Goal: Task Accomplishment & Management: Use online tool/utility

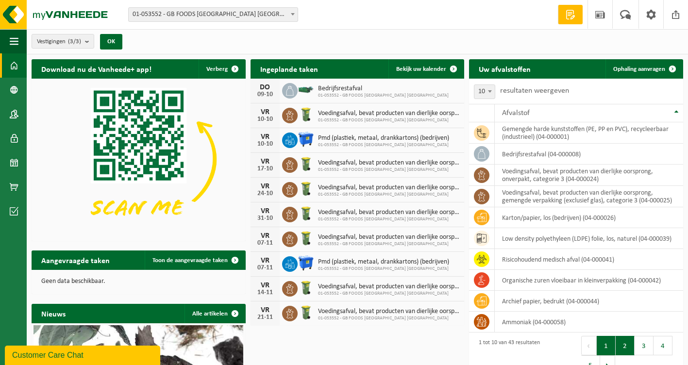
click at [623, 353] on button "2" at bounding box center [625, 345] width 19 height 19
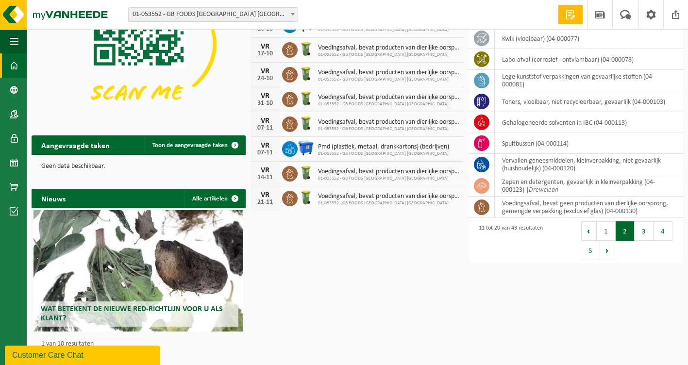
scroll to position [130, 0]
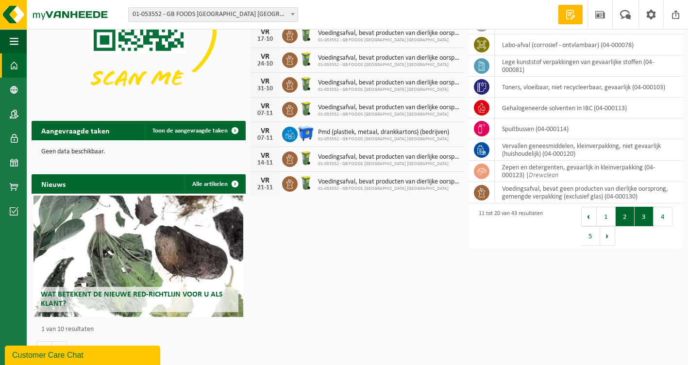
click at [639, 221] on button "3" at bounding box center [644, 216] width 19 height 19
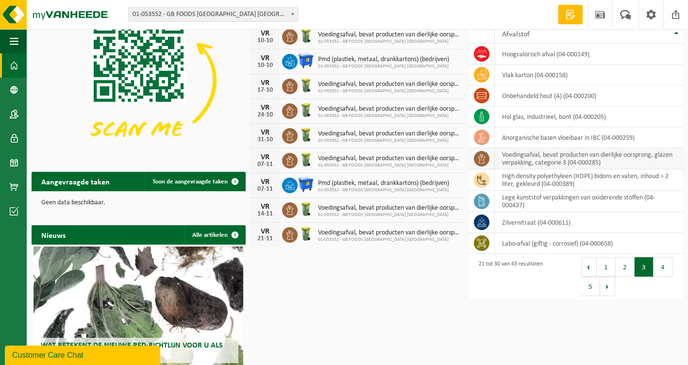
scroll to position [0, 0]
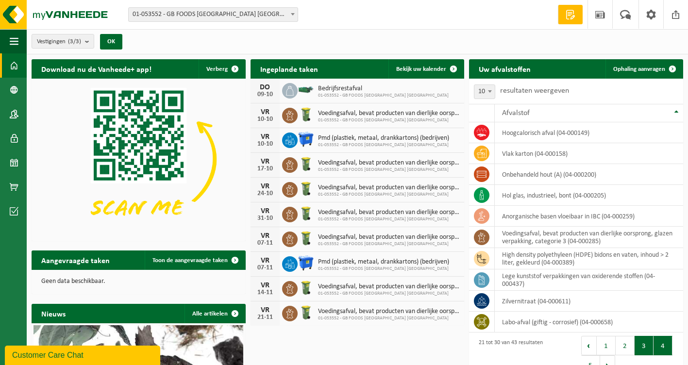
click at [660, 347] on button "4" at bounding box center [663, 345] width 19 height 19
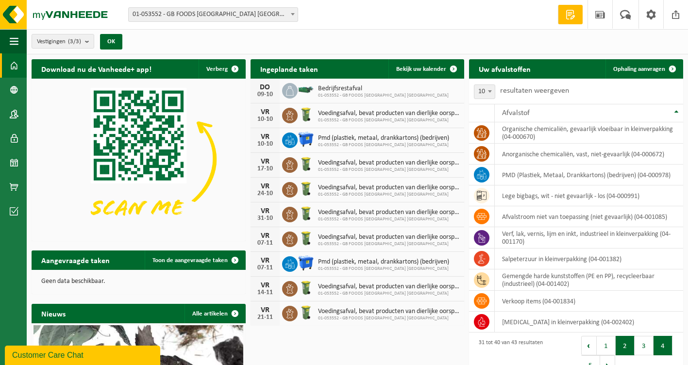
click at [625, 345] on button "2" at bounding box center [625, 345] width 19 height 19
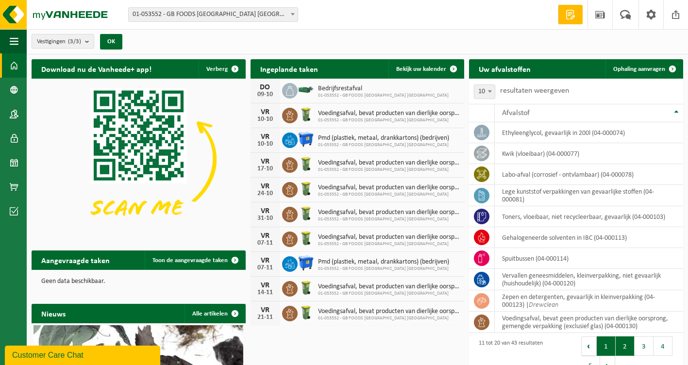
click at [606, 339] on button "1" at bounding box center [606, 346] width 19 height 19
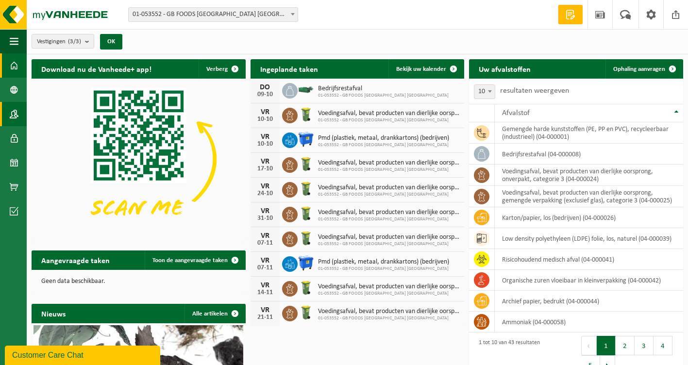
click at [14, 116] on span at bounding box center [14, 114] width 9 height 24
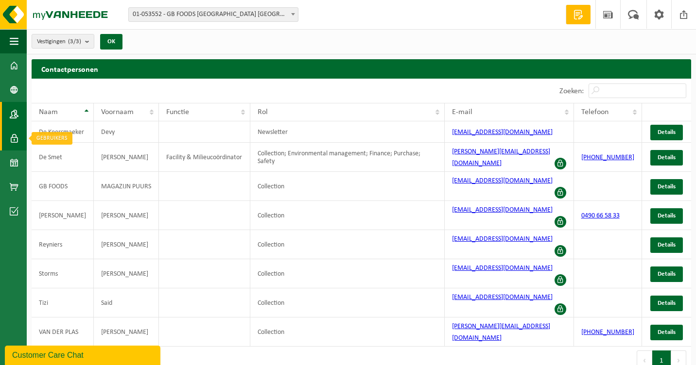
click at [11, 137] on span at bounding box center [14, 138] width 9 height 24
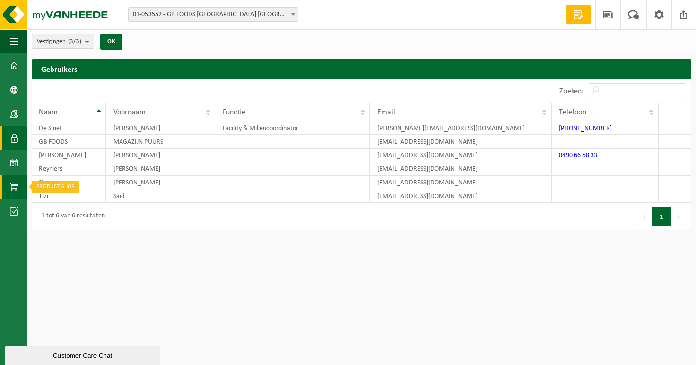
click at [11, 188] on span at bounding box center [14, 187] width 9 height 24
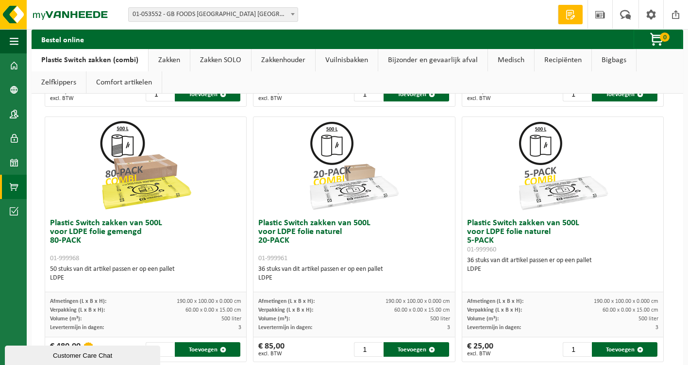
scroll to position [874, 0]
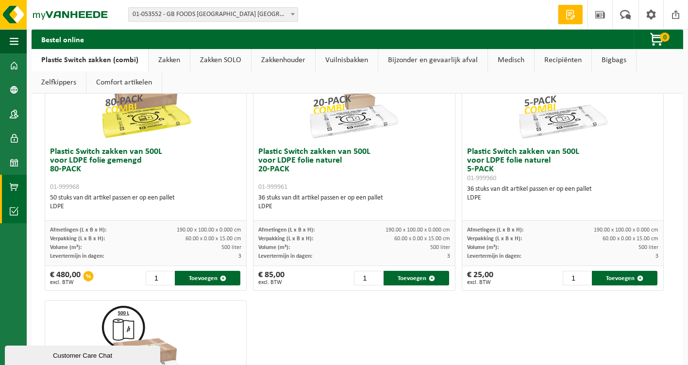
click at [15, 209] on span at bounding box center [14, 211] width 9 height 24
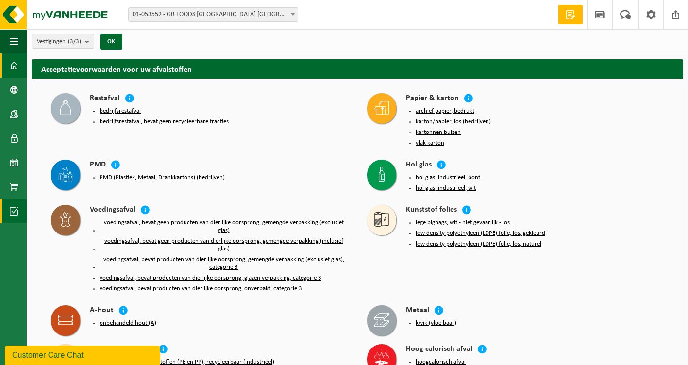
click at [8, 63] on link "Dashboard" at bounding box center [13, 65] width 27 height 24
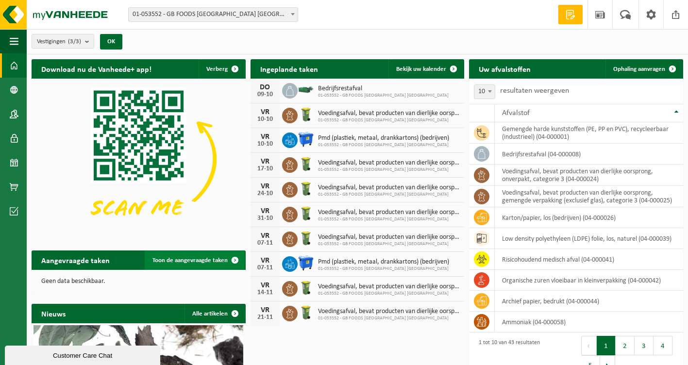
click at [190, 259] on span "Toon de aangevraagde taken" at bounding box center [190, 260] width 75 height 6
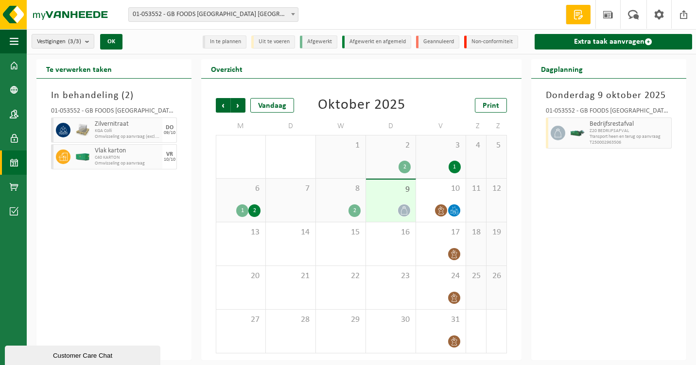
click at [221, 46] on li "In te plannen" at bounding box center [225, 41] width 44 height 13
click at [220, 42] on li "In te plannen" at bounding box center [225, 41] width 44 height 13
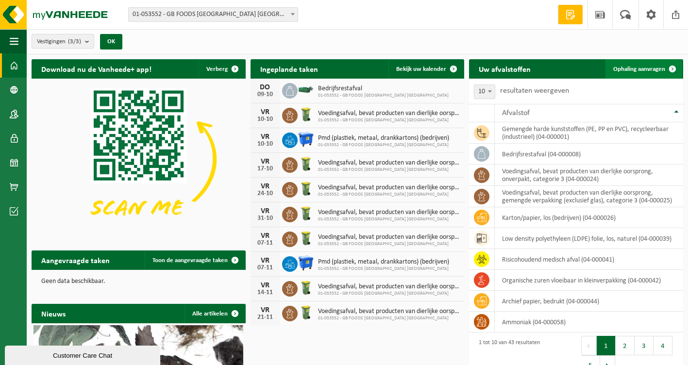
click at [670, 66] on span at bounding box center [672, 68] width 19 height 19
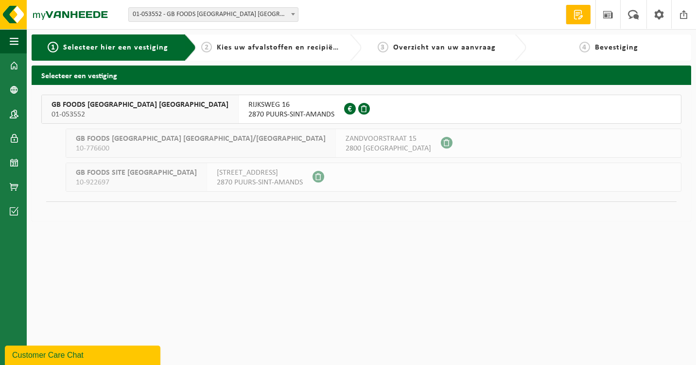
click at [145, 182] on span "10-922697" at bounding box center [136, 183] width 121 height 10
click at [91, 165] on div "GB FOODS SITE [GEOGRAPHIC_DATA] 10-922697" at bounding box center [136, 177] width 141 height 28
click at [84, 116] on span "01-053552" at bounding box center [139, 115] width 177 height 10
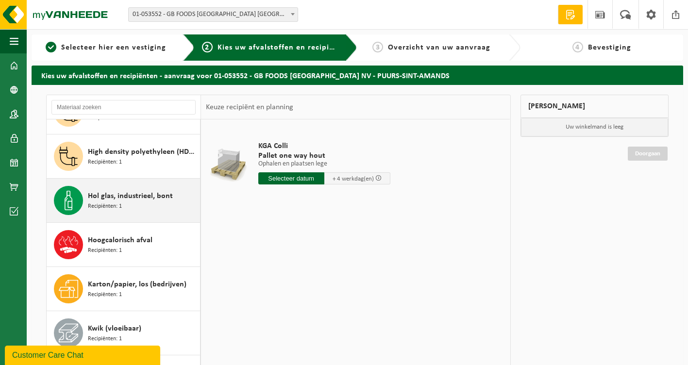
scroll to position [486, 0]
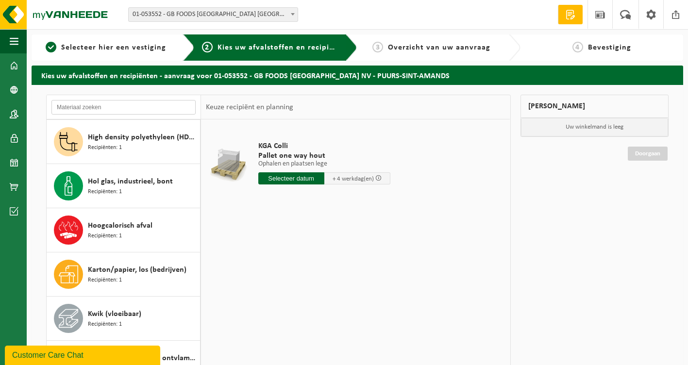
click at [88, 110] on input "text" at bounding box center [123, 107] width 144 height 15
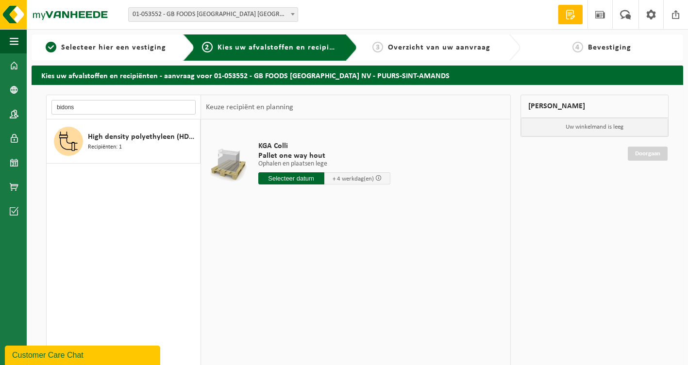
type input "bidons"
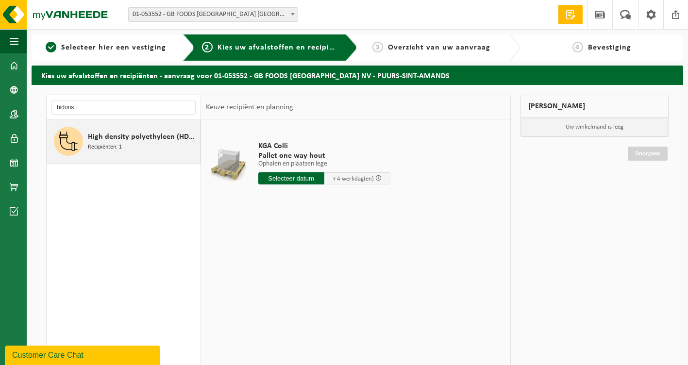
click at [120, 139] on span "High density polyethyleen (HDPE) bidons en vaten, inhoud > 2 liter, gekleurd" at bounding box center [143, 137] width 110 height 12
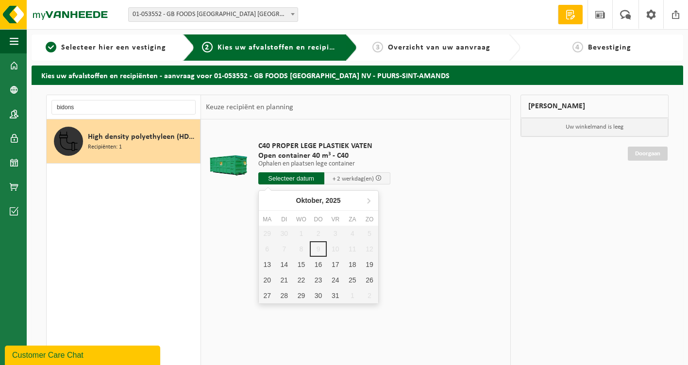
click at [294, 181] on input "text" at bounding box center [291, 178] width 66 height 12
click at [274, 263] on div "13" at bounding box center [267, 265] width 17 height 16
type input "Van [DATE]"
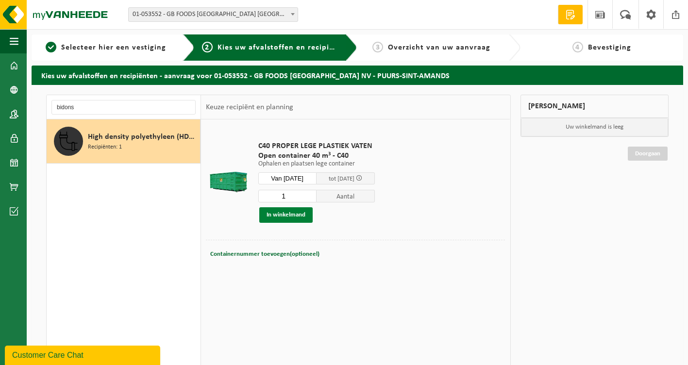
click at [297, 218] on button "In winkelmand" at bounding box center [285, 215] width 53 height 16
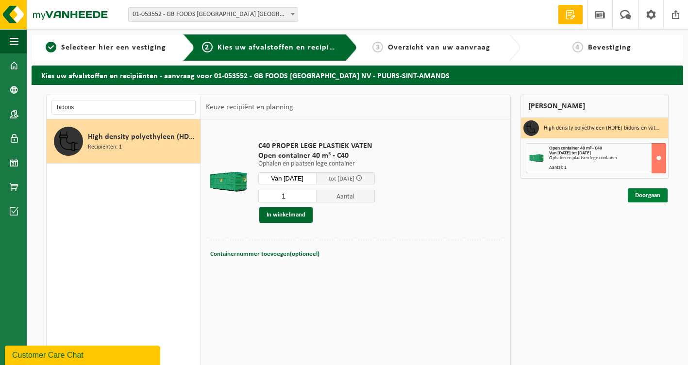
click at [656, 196] on link "Doorgaan" at bounding box center [648, 195] width 40 height 14
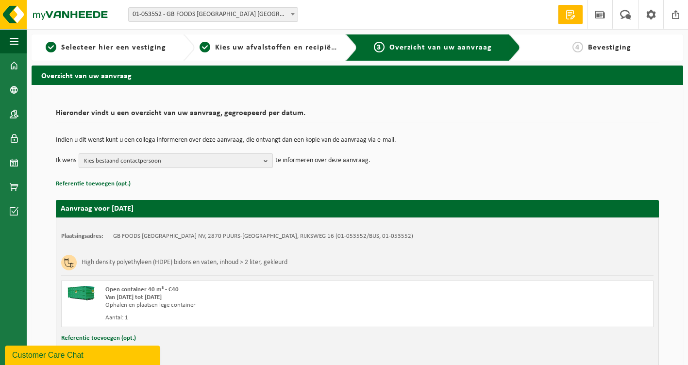
click at [265, 158] on b "button" at bounding box center [268, 161] width 9 height 14
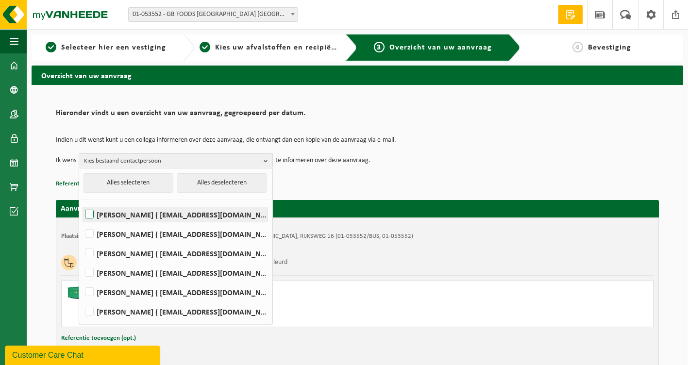
click at [86, 214] on label "[PERSON_NAME] ( [EMAIL_ADDRESS][DOMAIN_NAME] )" at bounding box center [175, 214] width 185 height 15
click at [82, 203] on input "[PERSON_NAME] ( [EMAIL_ADDRESS][DOMAIN_NAME] )" at bounding box center [81, 202] width 0 height 0
checkbox input "true"
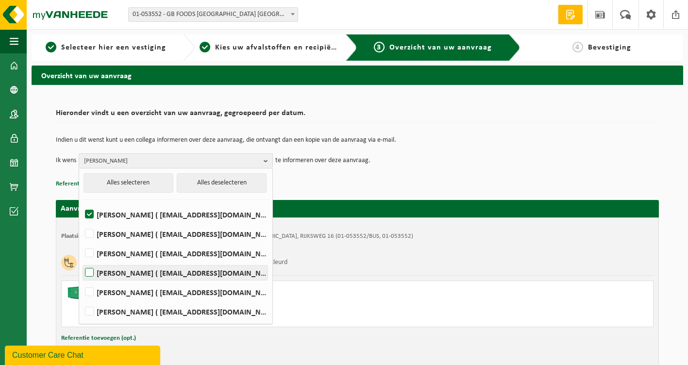
click at [90, 272] on label "[PERSON_NAME] ( [EMAIL_ADDRESS][DOMAIN_NAME] )" at bounding box center [175, 273] width 185 height 15
click at [82, 261] on input "[PERSON_NAME] ( [EMAIL_ADDRESS][DOMAIN_NAME] )" at bounding box center [81, 260] width 0 height 0
checkbox input "true"
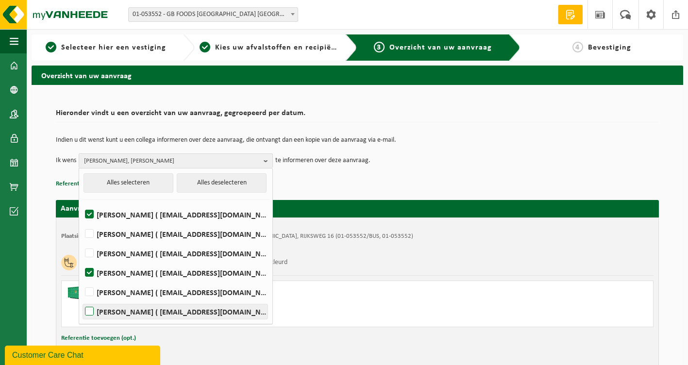
click at [88, 313] on label "Said Tizi ( said_tizi@thegbfoods.com )" at bounding box center [175, 312] width 185 height 15
click at [82, 300] on input "Said Tizi ( said_tizi@thegbfoods.com )" at bounding box center [81, 299] width 0 height 0
checkbox input "true"
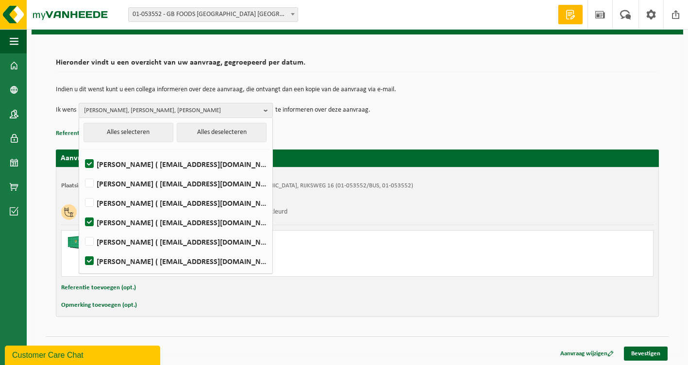
scroll to position [51, 0]
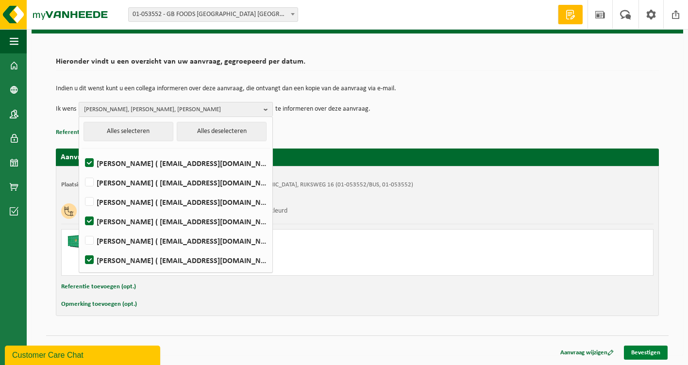
click at [647, 355] on link "Bevestigen" at bounding box center [646, 353] width 44 height 14
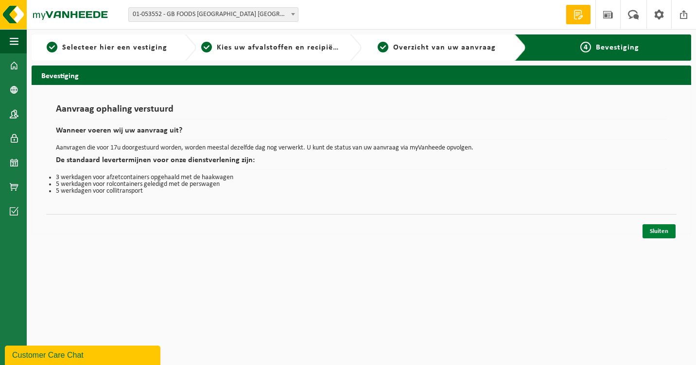
click at [667, 235] on link "Sluiten" at bounding box center [658, 231] width 33 height 14
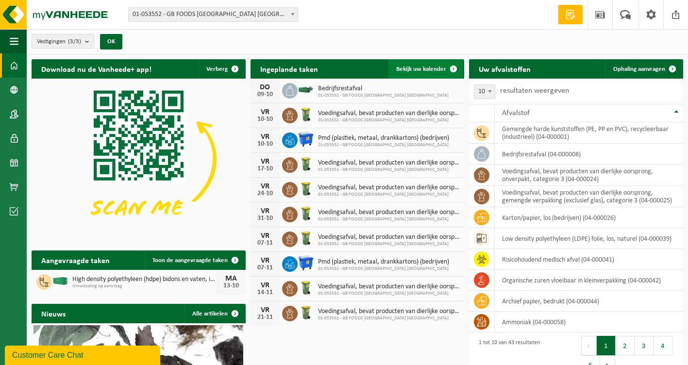
click at [453, 66] on span at bounding box center [453, 68] width 19 height 19
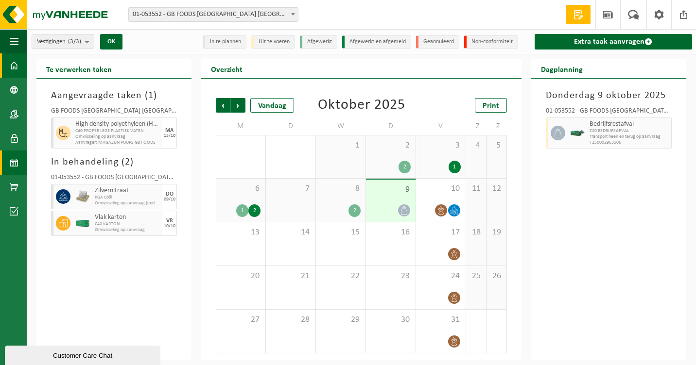
click at [17, 61] on span at bounding box center [14, 65] width 9 height 24
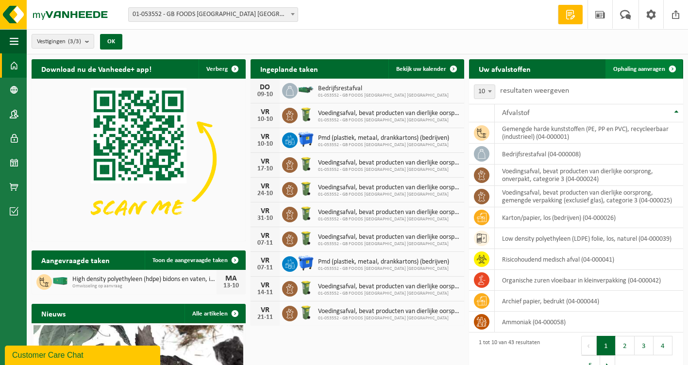
click at [651, 69] on span "Ophaling aanvragen" at bounding box center [639, 69] width 52 height 6
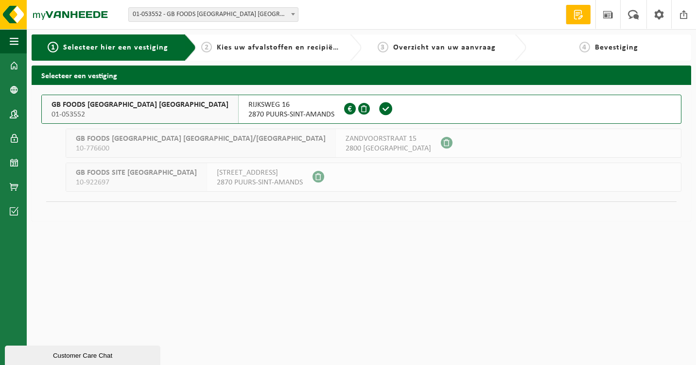
click at [89, 106] on span "GB FOODS [GEOGRAPHIC_DATA] [GEOGRAPHIC_DATA]" at bounding box center [139, 105] width 177 height 10
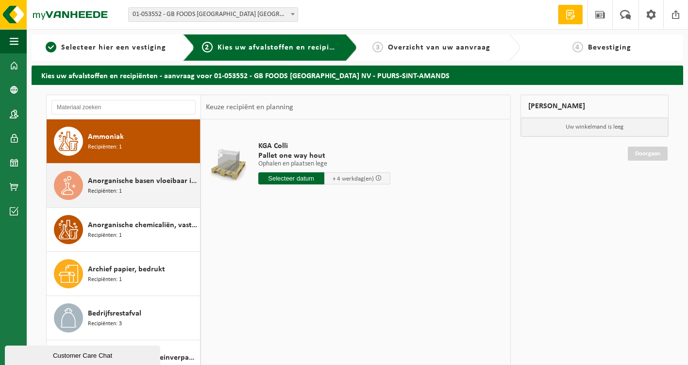
click at [113, 195] on span "Recipiënten: 1" at bounding box center [105, 191] width 34 height 9
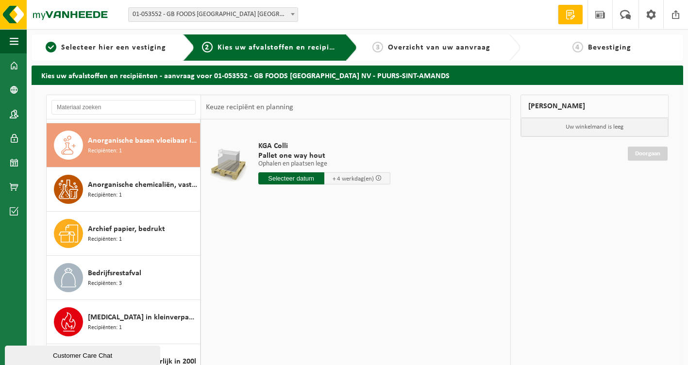
scroll to position [44, 0]
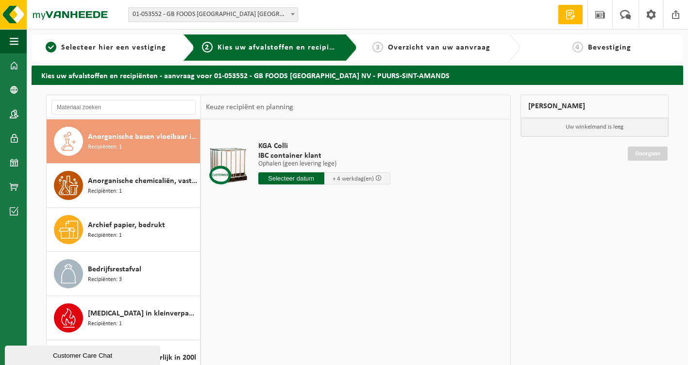
click at [113, 195] on span "Recipiënten: 1" at bounding box center [105, 191] width 34 height 9
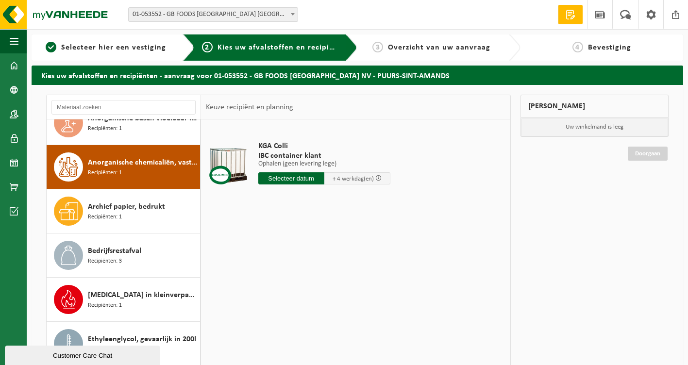
scroll to position [88, 0]
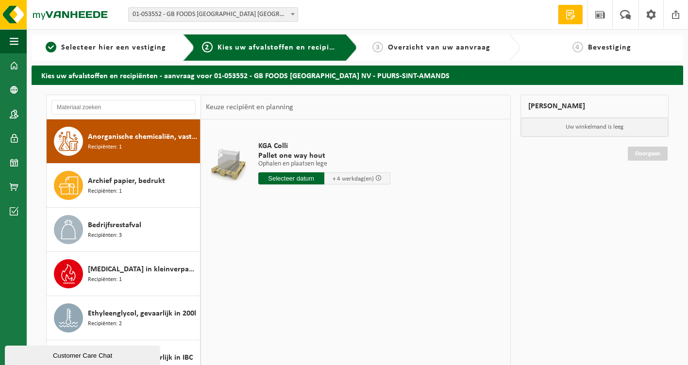
click at [113, 193] on span "Recipiënten: 1" at bounding box center [105, 191] width 34 height 9
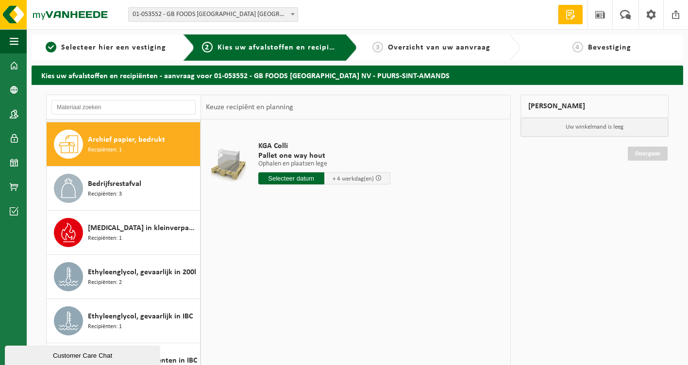
scroll to position [133, 0]
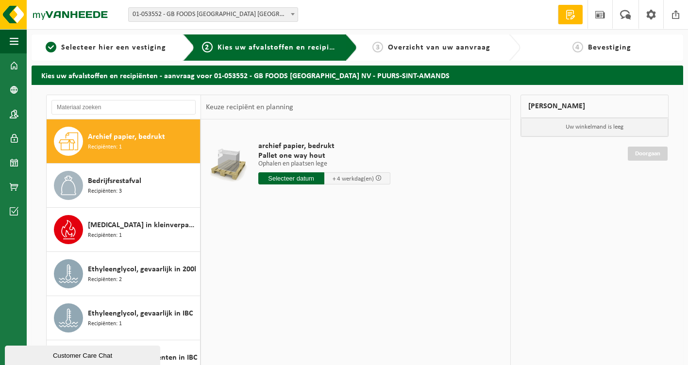
click at [113, 193] on span "Recipiënten: 3" at bounding box center [105, 191] width 34 height 9
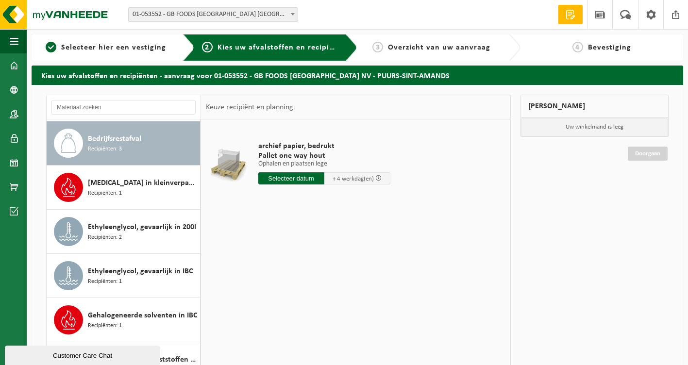
scroll to position [177, 0]
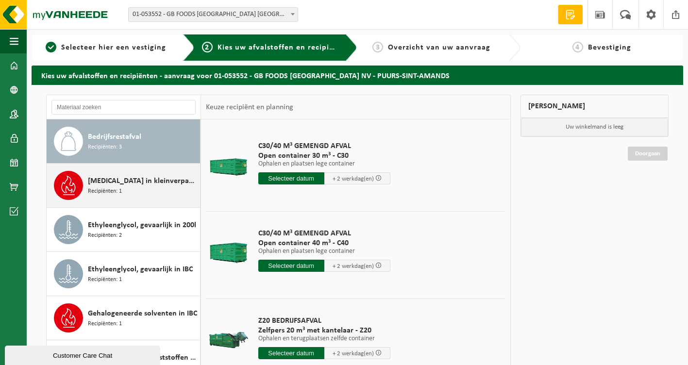
click at [116, 188] on span "Recipiënten: 1" at bounding box center [105, 191] width 34 height 9
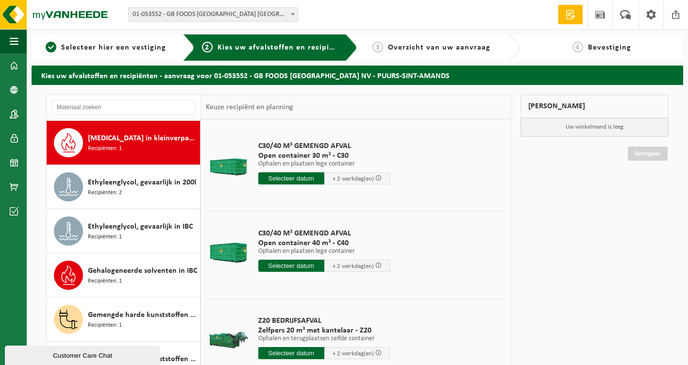
scroll to position [221, 0]
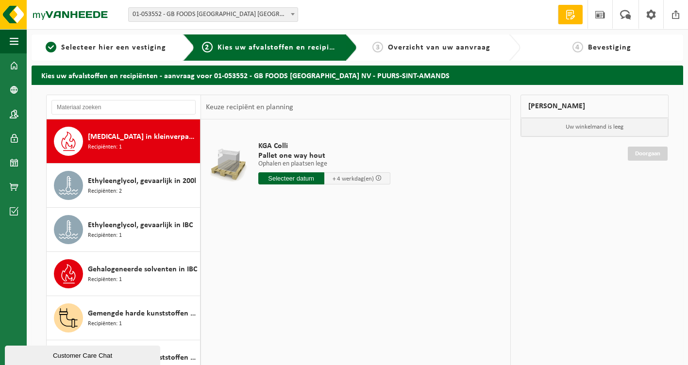
click at [119, 148] on span "Recipiënten: 1" at bounding box center [105, 147] width 34 height 9
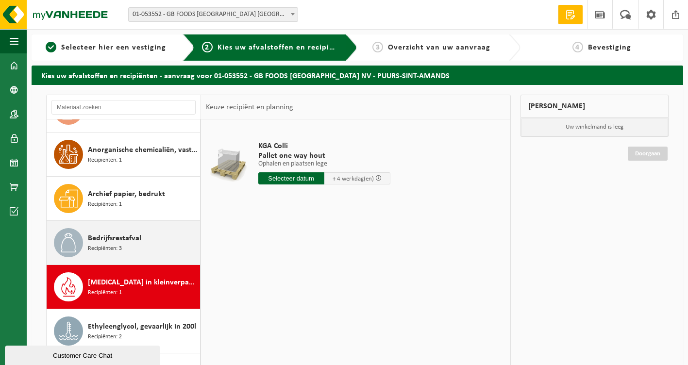
click at [120, 241] on span "Bedrijfsrestafval" at bounding box center [114, 239] width 53 height 12
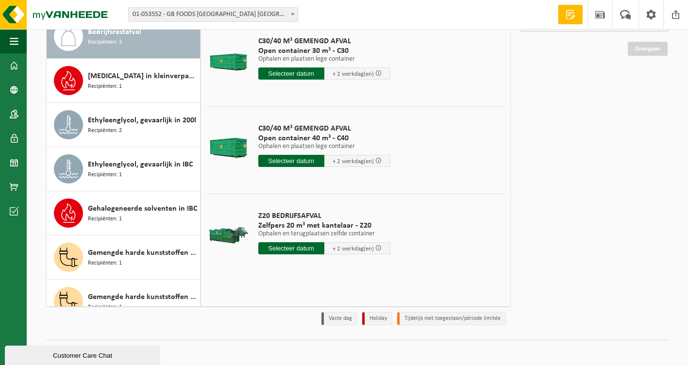
scroll to position [109, 0]
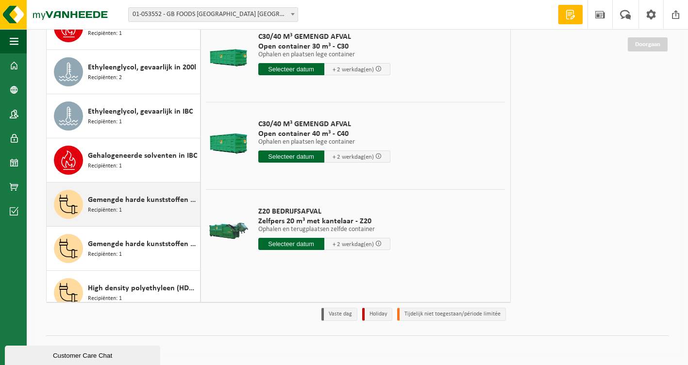
click at [139, 197] on span "Gemengde harde kunststoffen (PE en PP), recycleerbaar (industrieel)" at bounding box center [143, 200] width 110 height 12
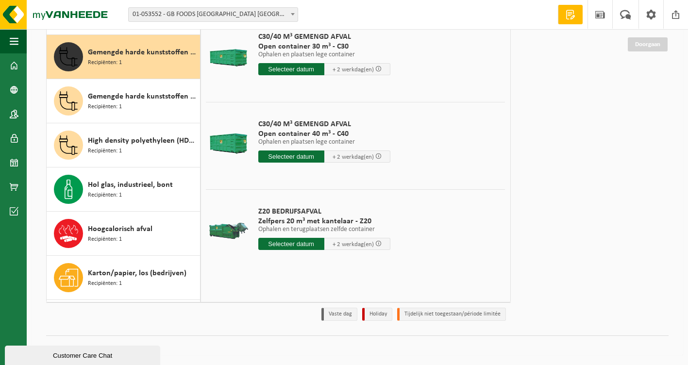
scroll to position [398, 0]
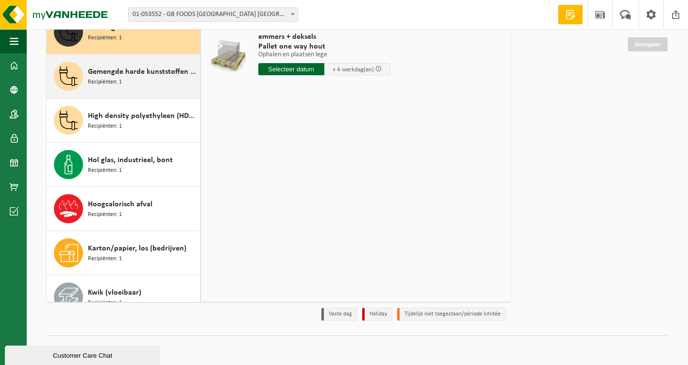
click at [134, 79] on div "Gemengde harde kunststoffen (PE, PP en PVC), recycleerbaar (industrieel) Recipi…" at bounding box center [143, 76] width 110 height 29
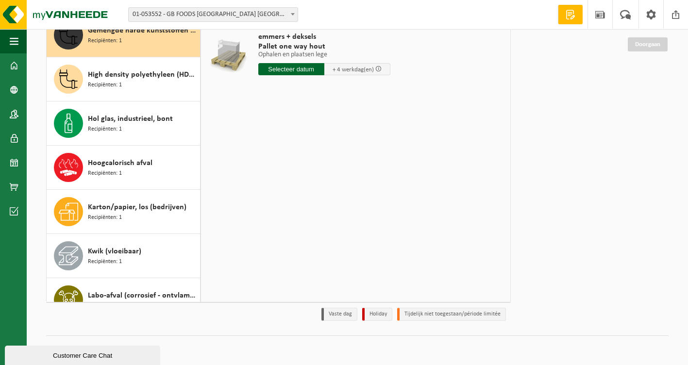
scroll to position [442, 0]
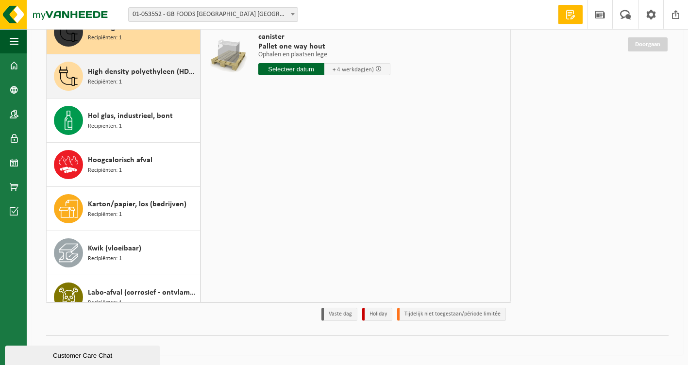
click at [119, 85] on span "Recipiënten: 1" at bounding box center [105, 82] width 34 height 9
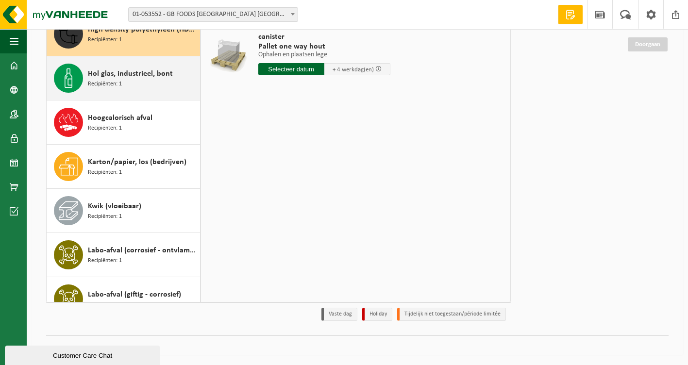
scroll to position [486, 0]
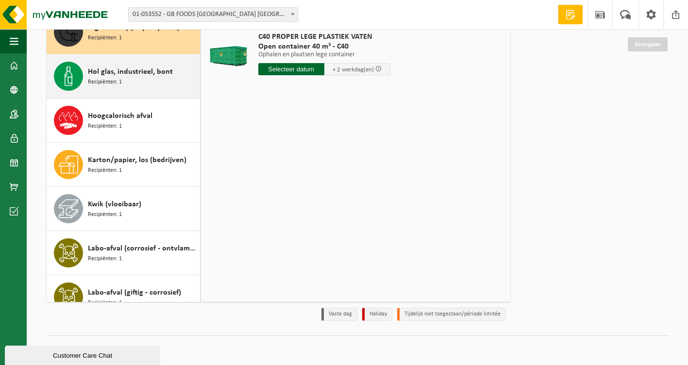
click at [120, 85] on span "Recipiënten: 1" at bounding box center [105, 82] width 34 height 9
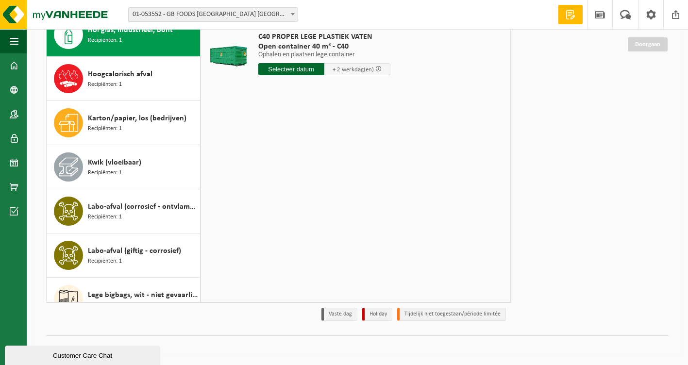
scroll to position [530, 0]
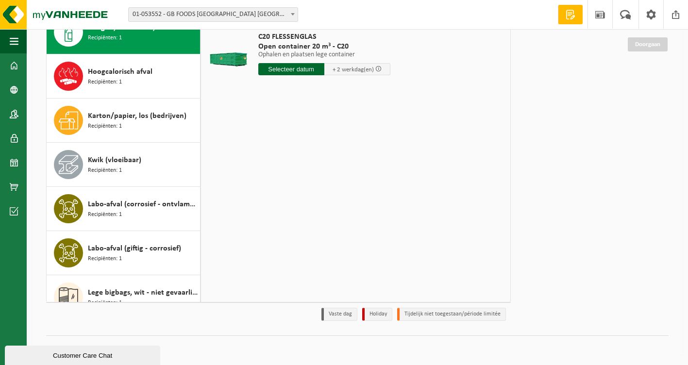
click at [120, 85] on span "Recipiënten: 1" at bounding box center [105, 82] width 34 height 9
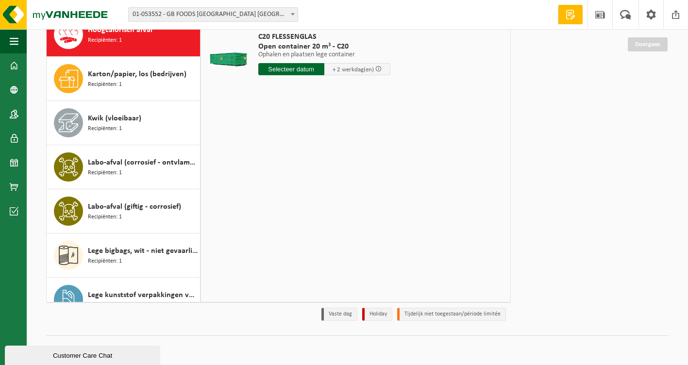
scroll to position [575, 0]
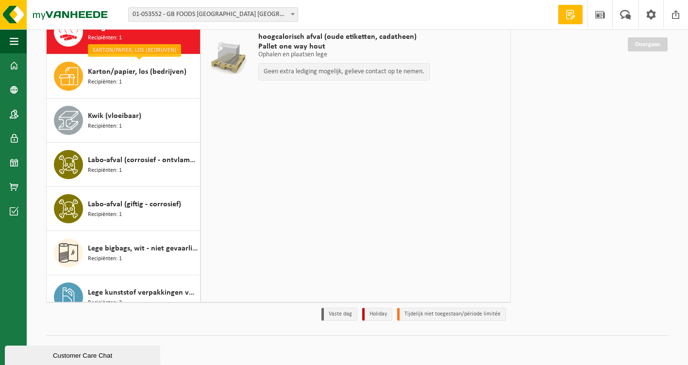
click at [120, 85] on span "Recipiënten: 1" at bounding box center [105, 82] width 34 height 9
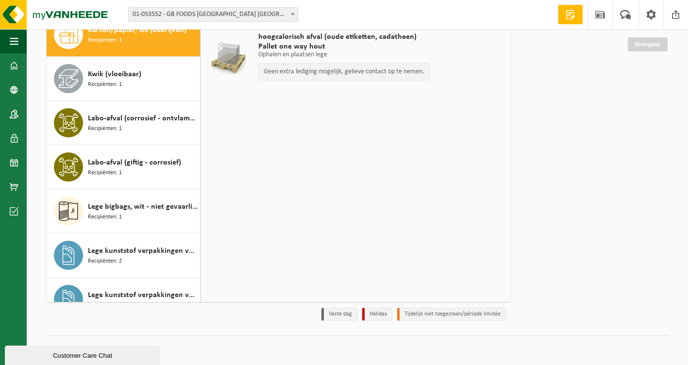
scroll to position [619, 0]
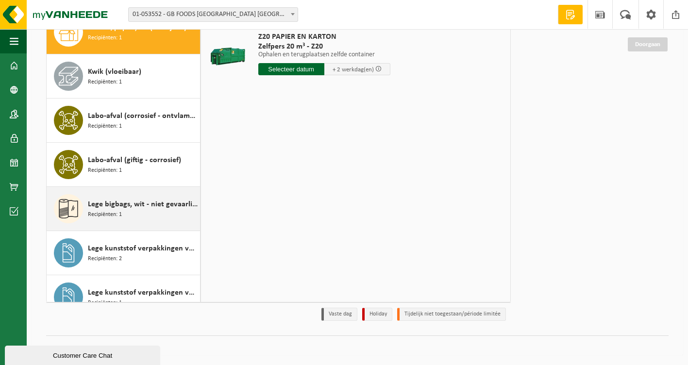
click at [119, 211] on span "Recipiënten: 1" at bounding box center [105, 214] width 34 height 9
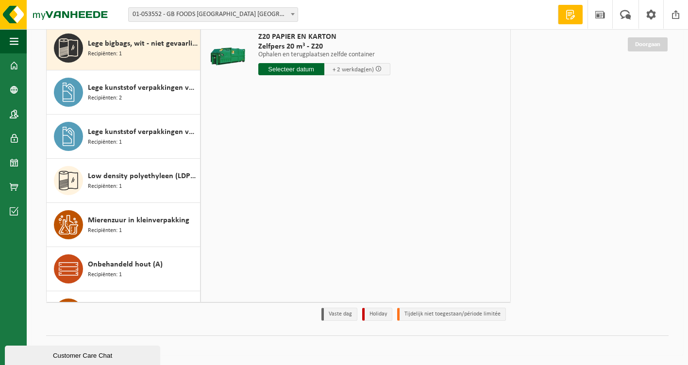
scroll to position [796, 0]
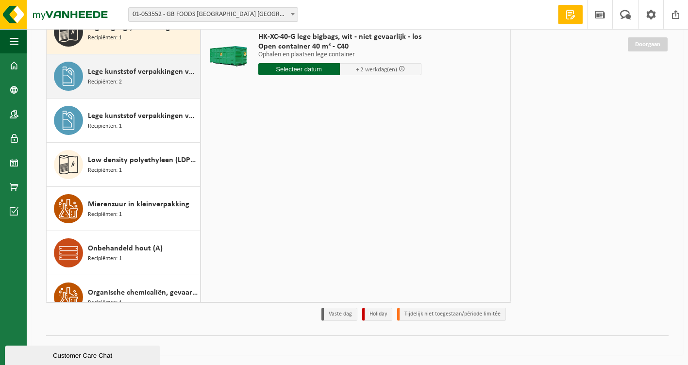
click at [117, 90] on div "Lege kunststof verpakkingen van gevaarlijke stoffen Recipiënten: 2" at bounding box center [143, 76] width 110 height 29
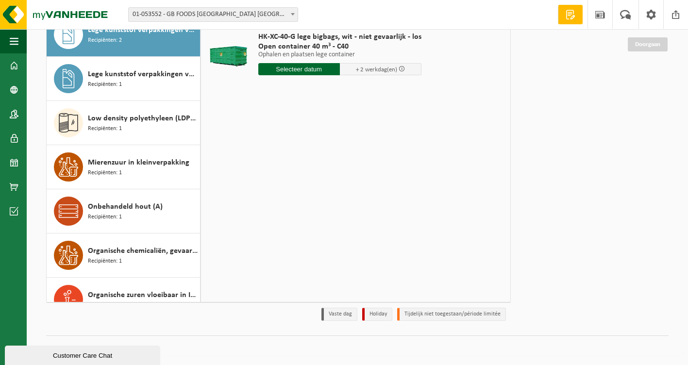
scroll to position [840, 0]
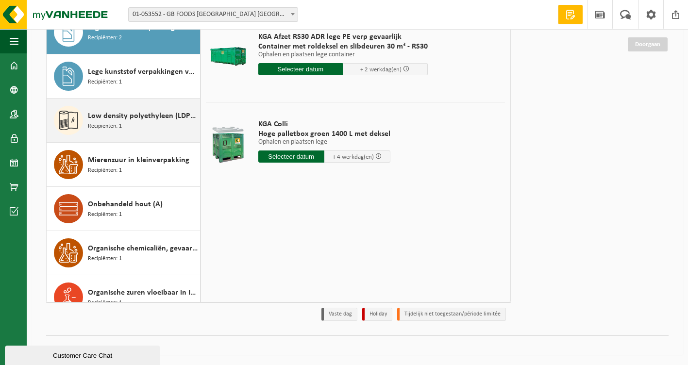
click at [134, 125] on div "Low density polyethyleen (LDPE) folie, los, naturel Recipiënten: 1" at bounding box center [143, 120] width 110 height 29
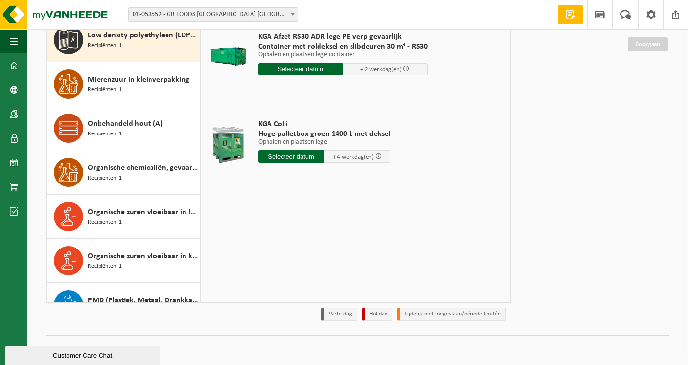
scroll to position [928, 0]
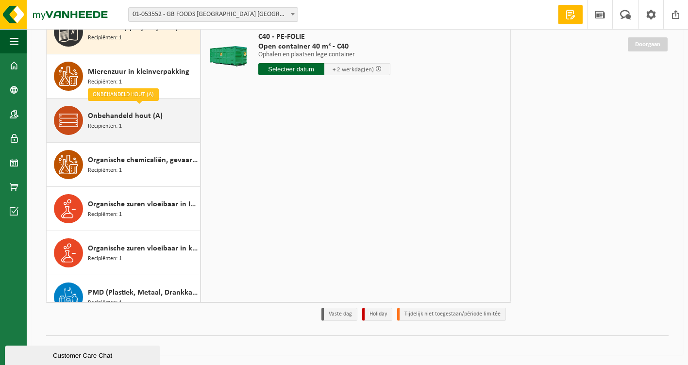
click at [122, 128] on div "Onbehandeld hout (A) Recipiënten: 1" at bounding box center [143, 120] width 110 height 29
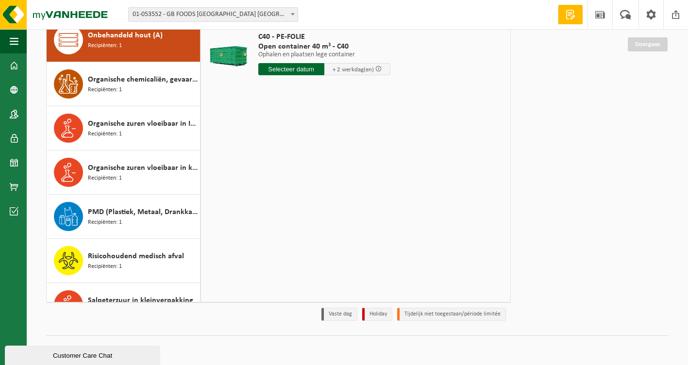
scroll to position [1017, 0]
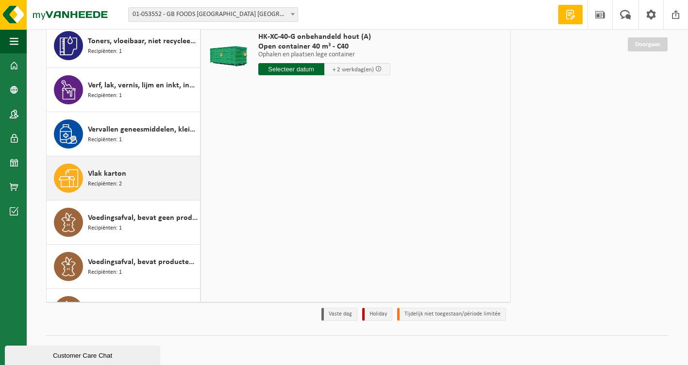
click at [114, 189] on div "Vlak karton Recipiënten: 2" at bounding box center [143, 178] width 110 height 29
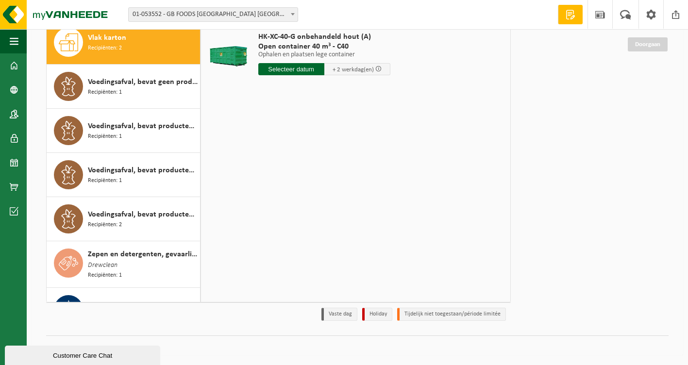
scroll to position [1503, 0]
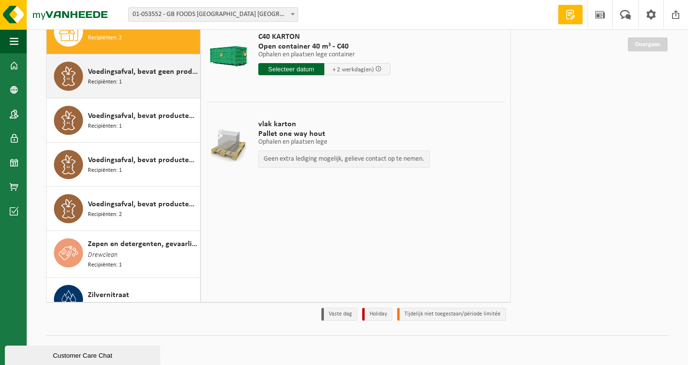
click at [99, 79] on span "Recipiënten: 1" at bounding box center [105, 82] width 34 height 9
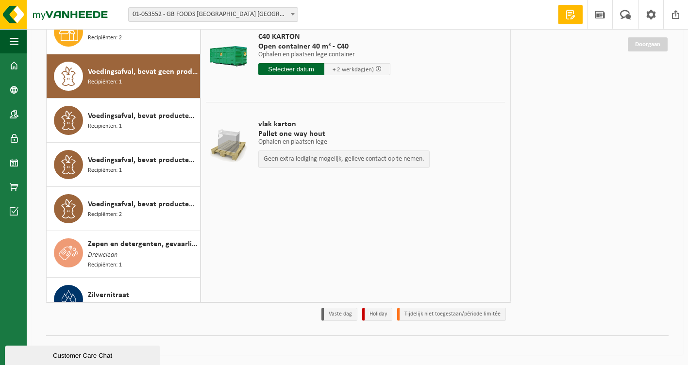
scroll to position [1521, 0]
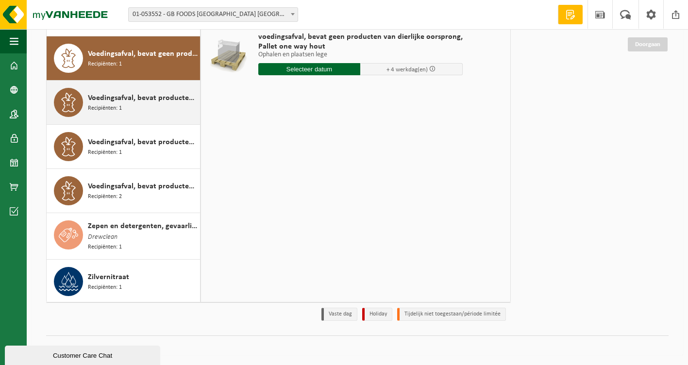
click at [102, 98] on span "Voedingsafval, bevat producten van dierlijke oorsprong, gemengde verpakking (ex…" at bounding box center [143, 98] width 110 height 12
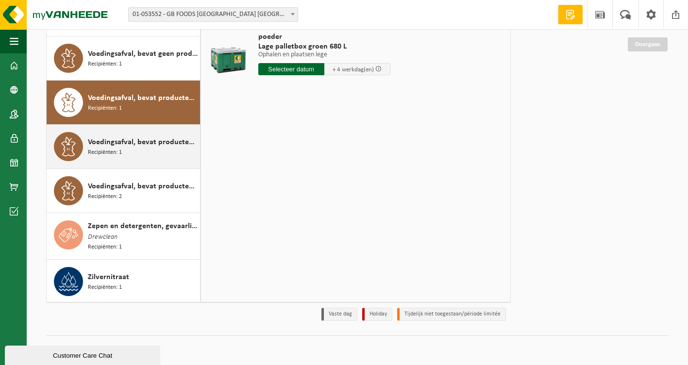
click at [118, 138] on span "Voedingsafval, bevat producten van dierlijke oorsprong, glazen verpakking, cate…" at bounding box center [143, 142] width 110 height 12
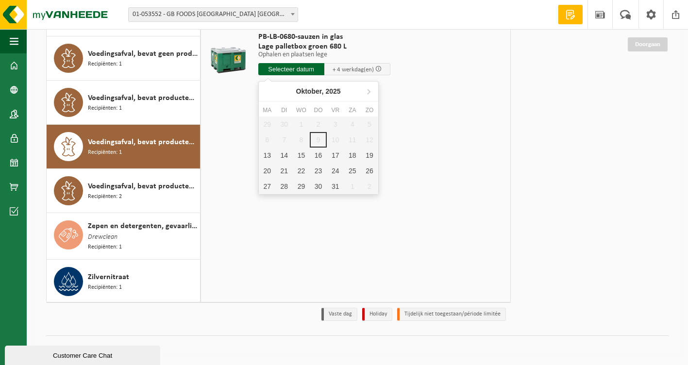
click at [266, 73] on input "text" at bounding box center [291, 69] width 66 height 12
click at [269, 157] on div "13" at bounding box center [267, 156] width 17 height 16
type input "Van [DATE]"
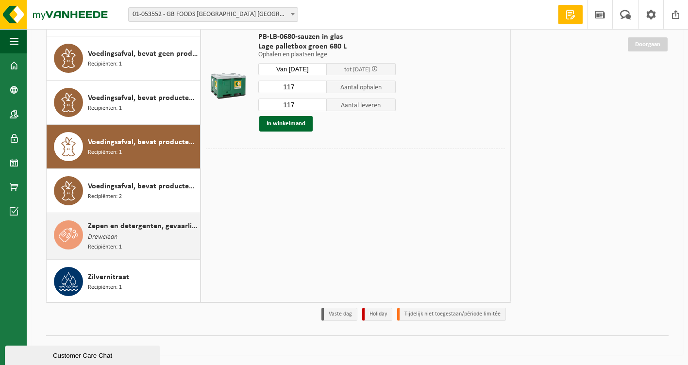
click at [131, 239] on div "Zepen en detergenten, gevaarlijk in kleinverpakking Drewclean Recipiënten: 1" at bounding box center [143, 237] width 110 height 32
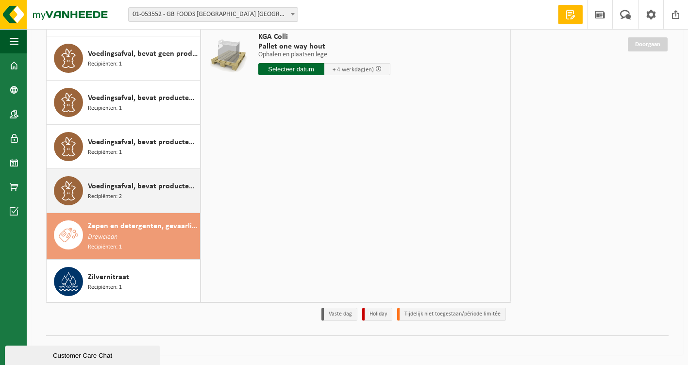
click at [107, 187] on span "Voedingsafval, bevat producten van dierlijke oorsprong, onverpakt, categorie 3" at bounding box center [143, 187] width 110 height 12
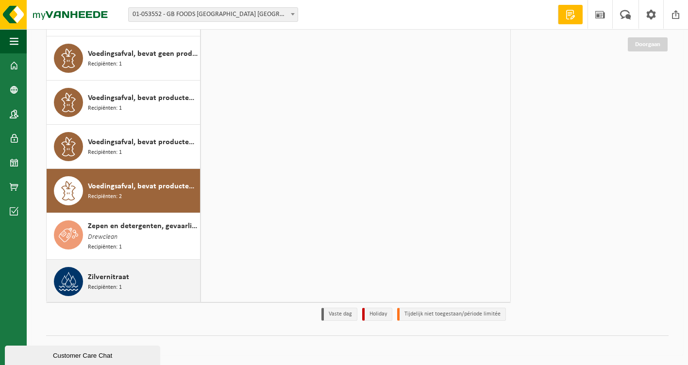
click at [124, 278] on span "Zilvernitraat" at bounding box center [108, 278] width 41 height 12
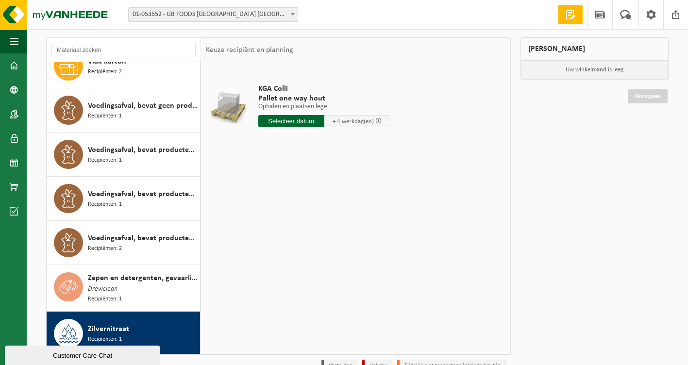
scroll to position [0, 0]
